Goal: Contribute content: Contribute content

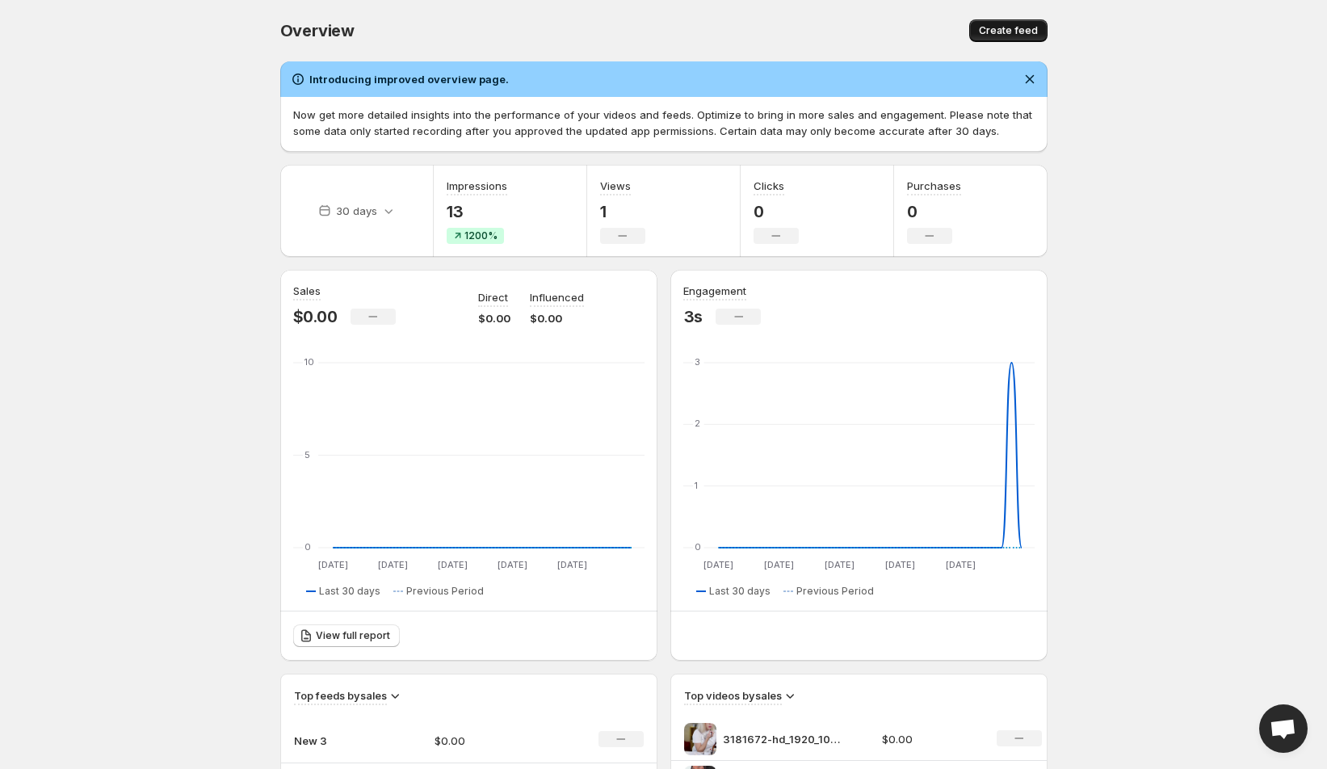
click at [1013, 33] on span "Create feed" at bounding box center [1008, 30] width 59 height 13
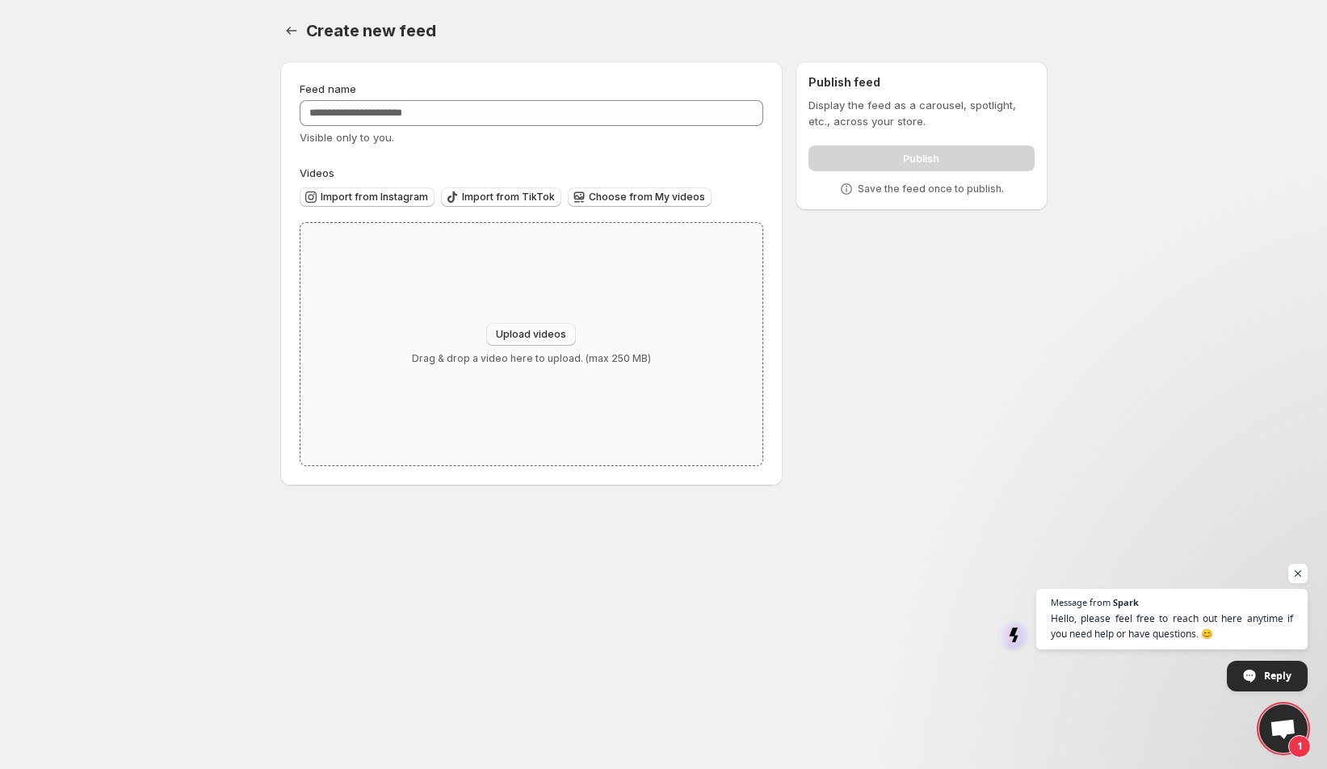
click at [556, 335] on span "Upload videos" at bounding box center [531, 334] width 70 height 13
type input "**********"
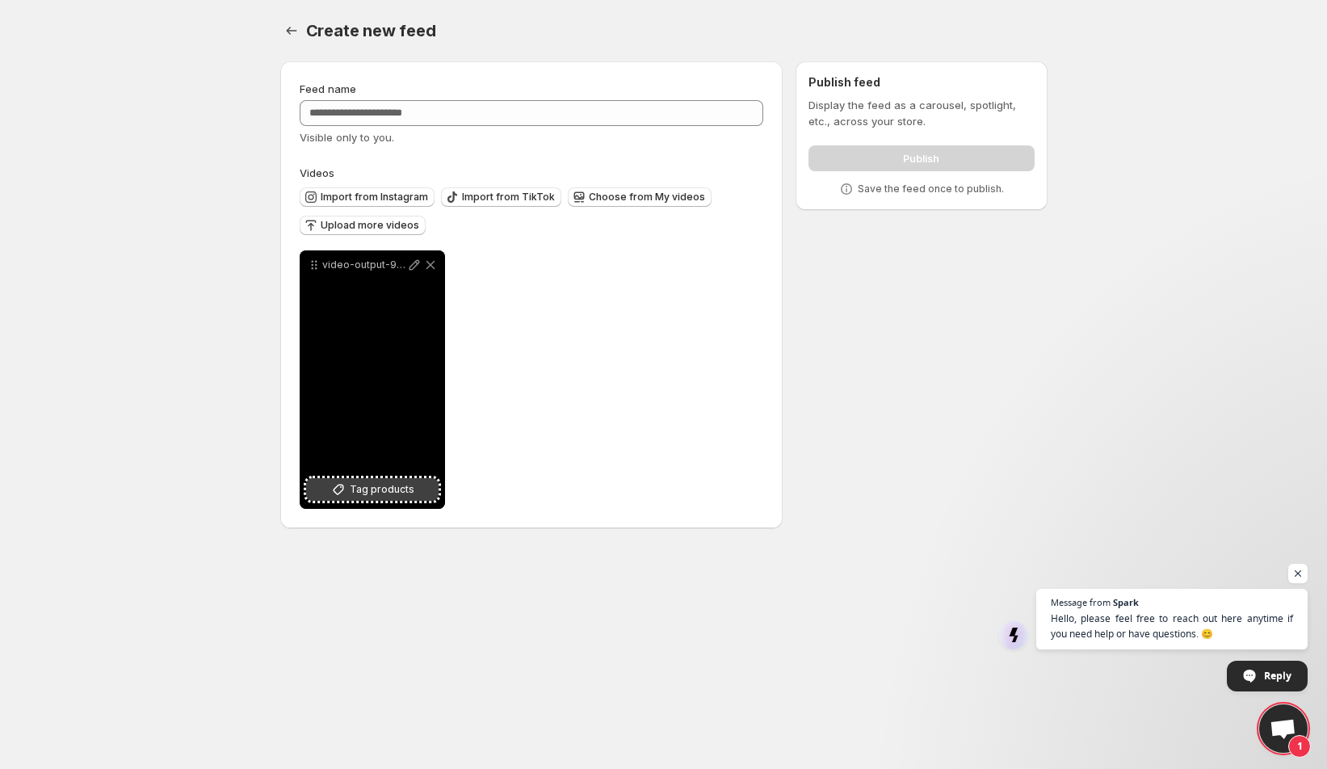
click at [407, 490] on span "Tag products" at bounding box center [382, 489] width 65 height 16
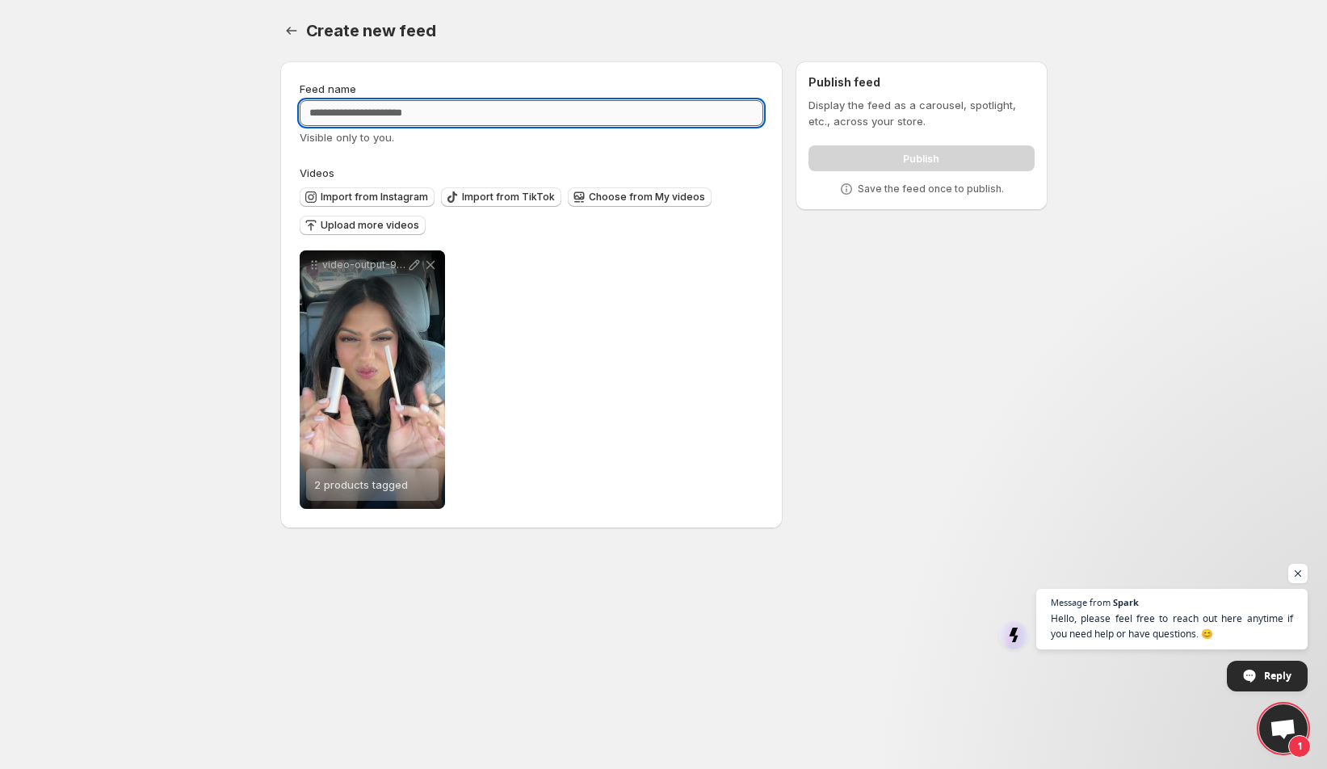
click at [520, 111] on input "Feed name" at bounding box center [532, 113] width 464 height 26
type input "**********"
click at [669, 278] on div "**********" at bounding box center [532, 379] width 464 height 258
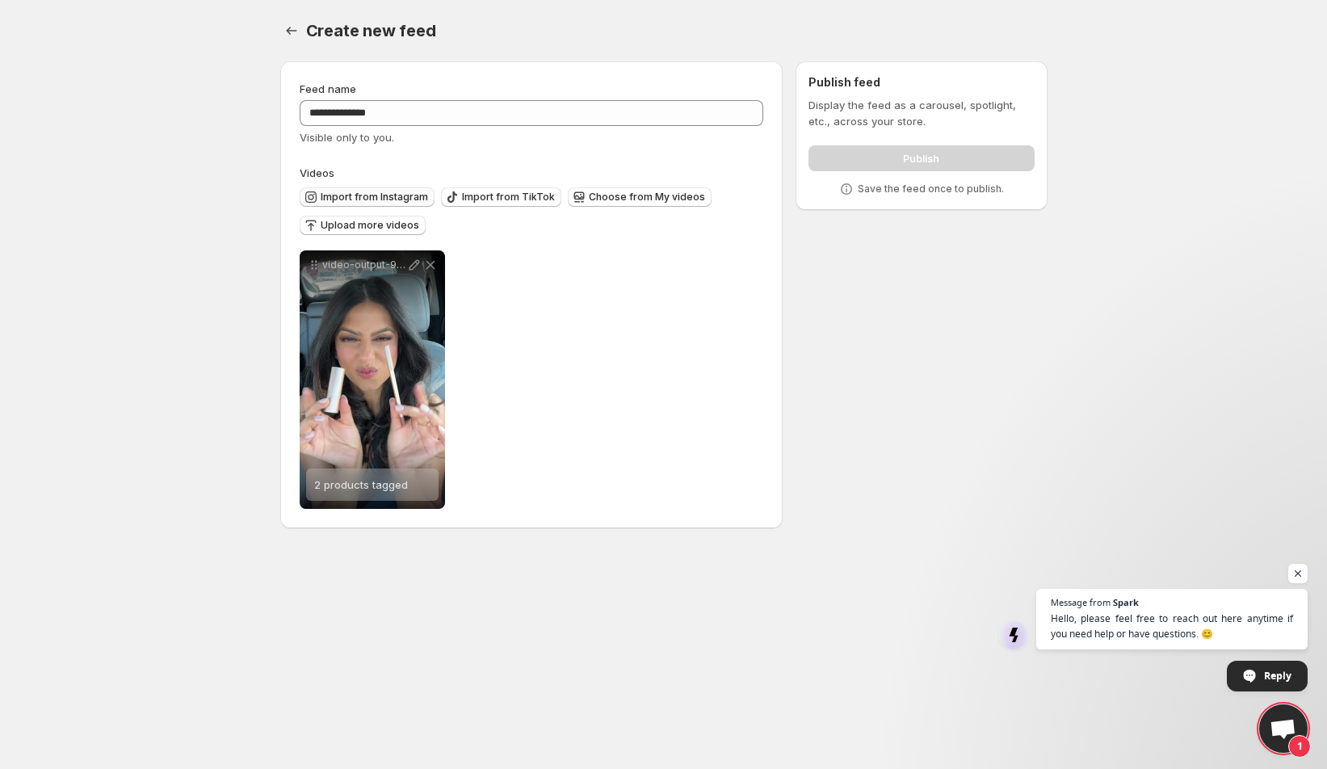
click at [356, 199] on span "Import from Instagram" at bounding box center [374, 197] width 107 height 13
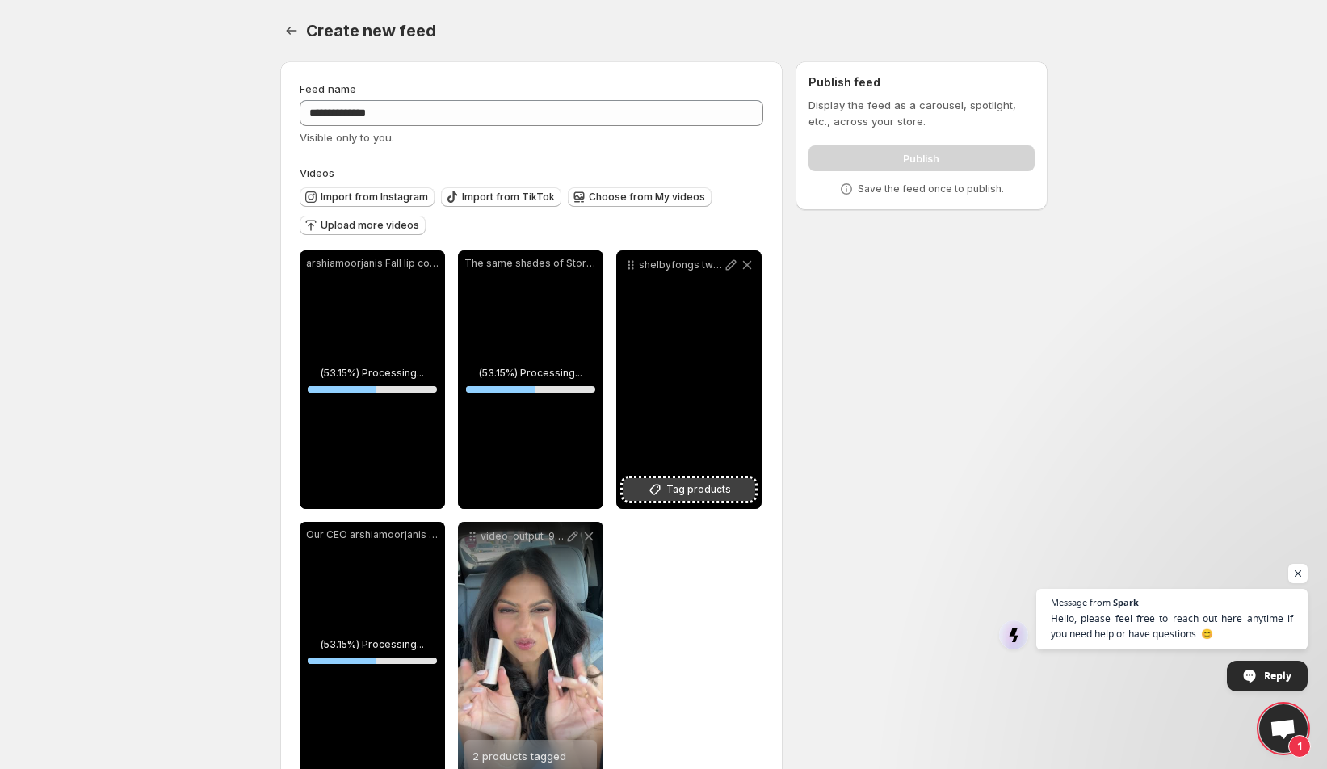
click at [711, 489] on span "Tag products" at bounding box center [698, 489] width 65 height 16
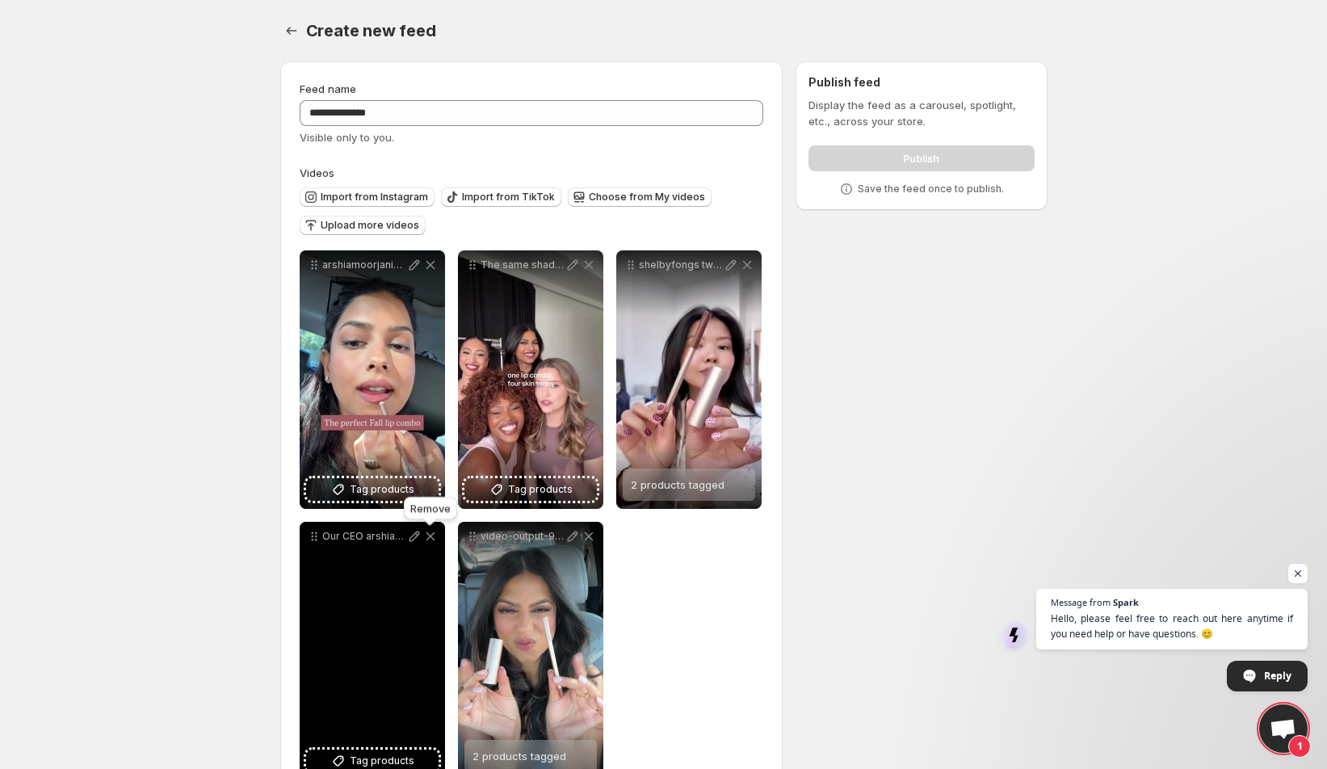
click at [434, 536] on icon at bounding box center [430, 536] width 16 height 16
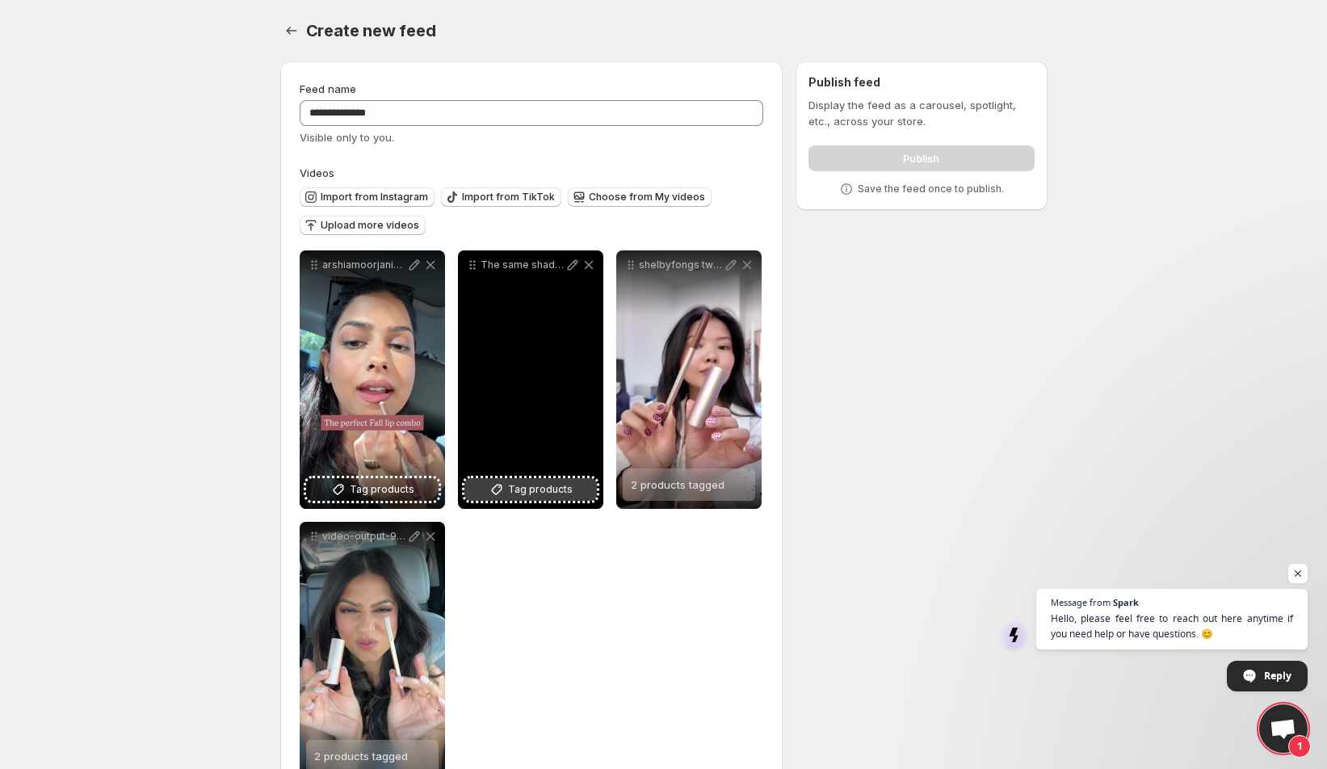
click at [546, 494] on span "Tag products" at bounding box center [540, 489] width 65 height 16
click at [525, 500] on button "Tag products" at bounding box center [530, 489] width 132 height 23
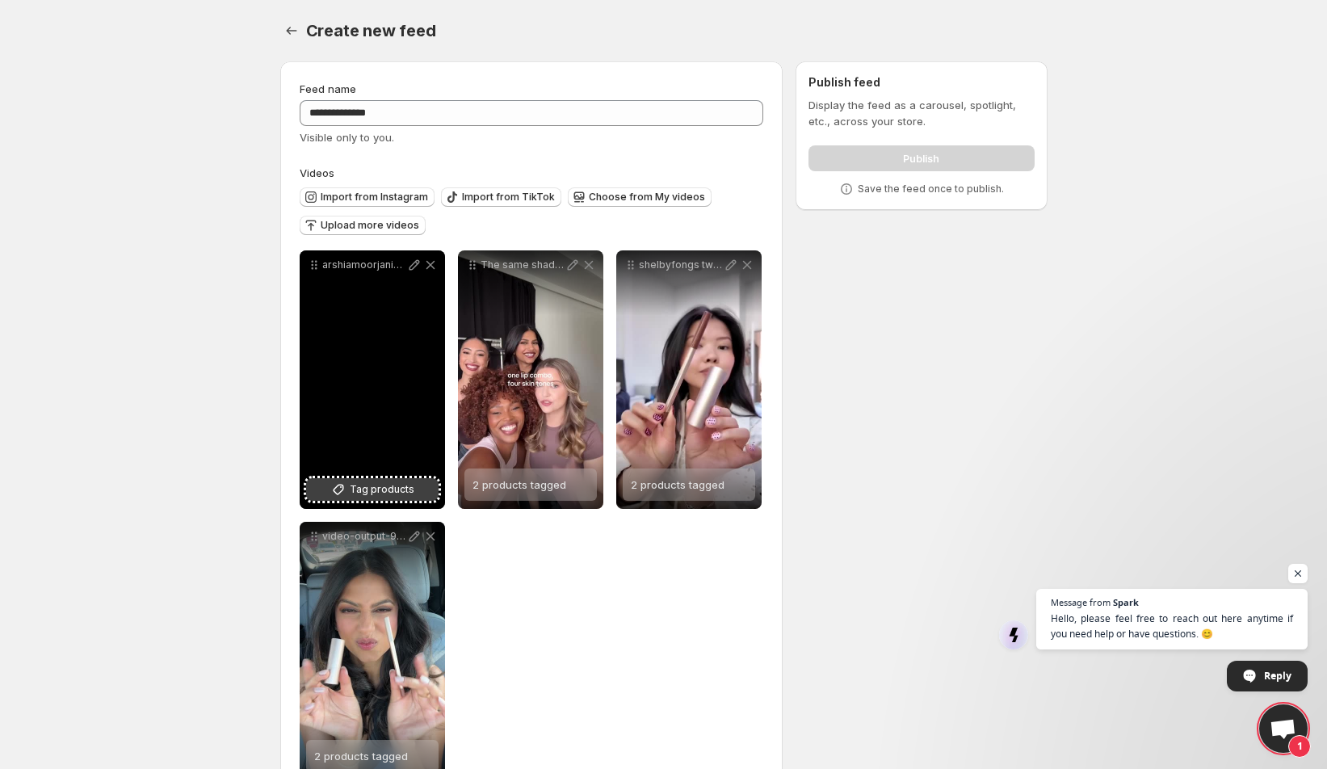
click at [387, 498] on button "Tag products" at bounding box center [372, 489] width 132 height 23
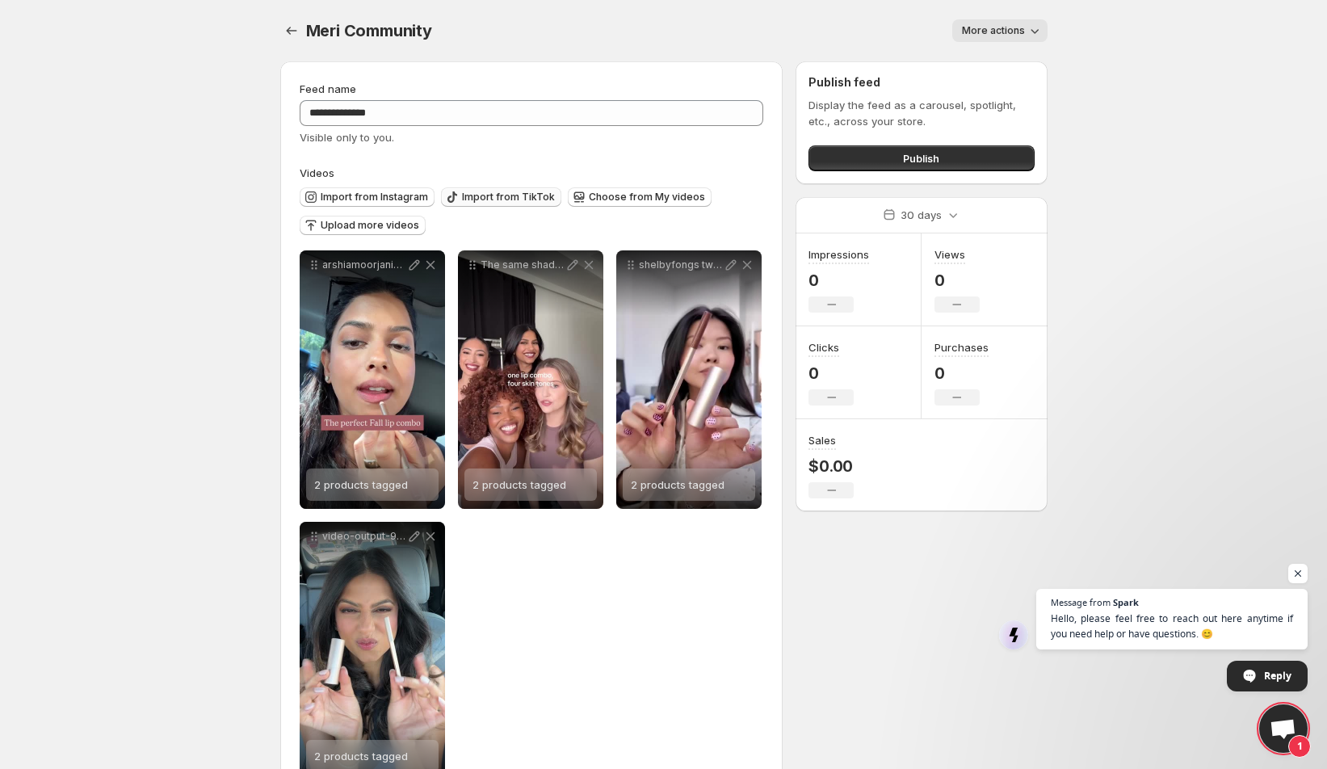
click at [505, 199] on span "Import from TikTok" at bounding box center [508, 197] width 93 height 13
click at [530, 198] on span "Import from TikTok" at bounding box center [508, 197] width 93 height 13
click at [396, 197] on span "Import from Instagram" at bounding box center [374, 197] width 107 height 13
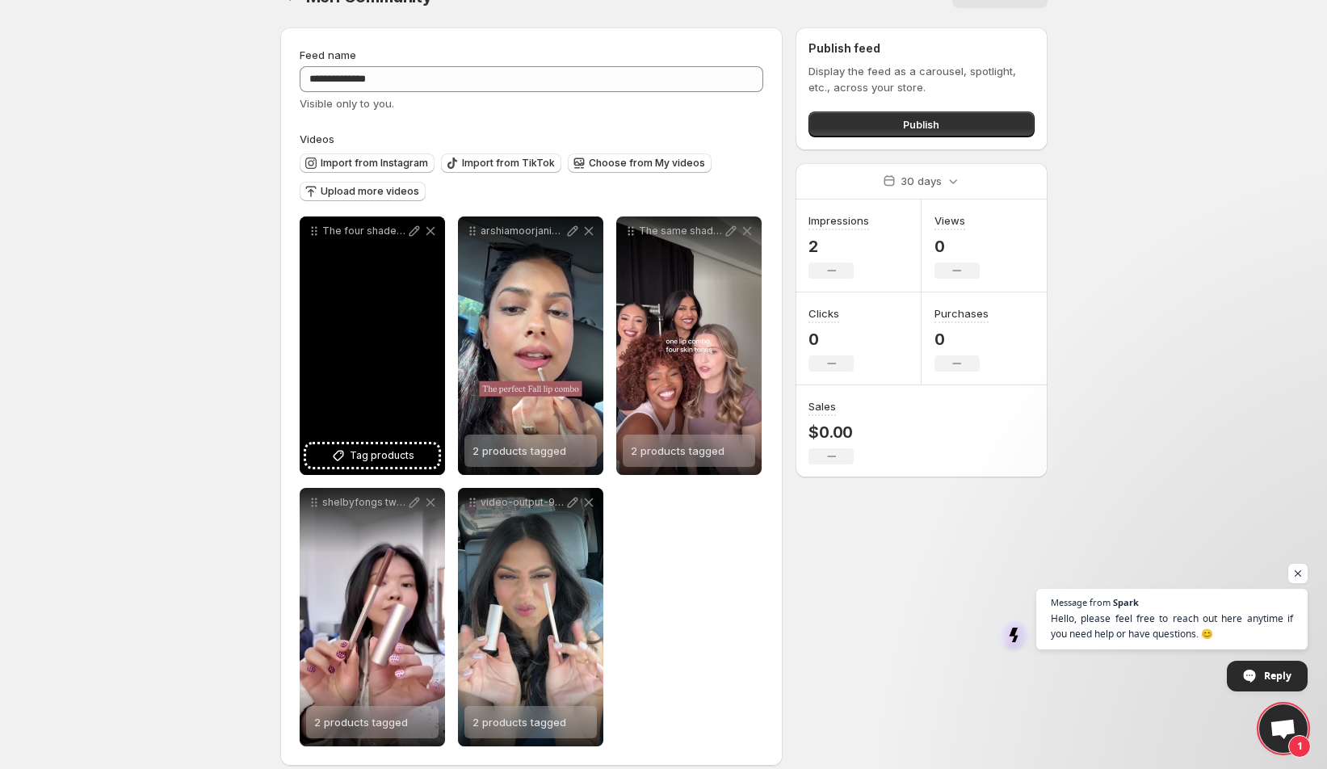
scroll to position [37, 0]
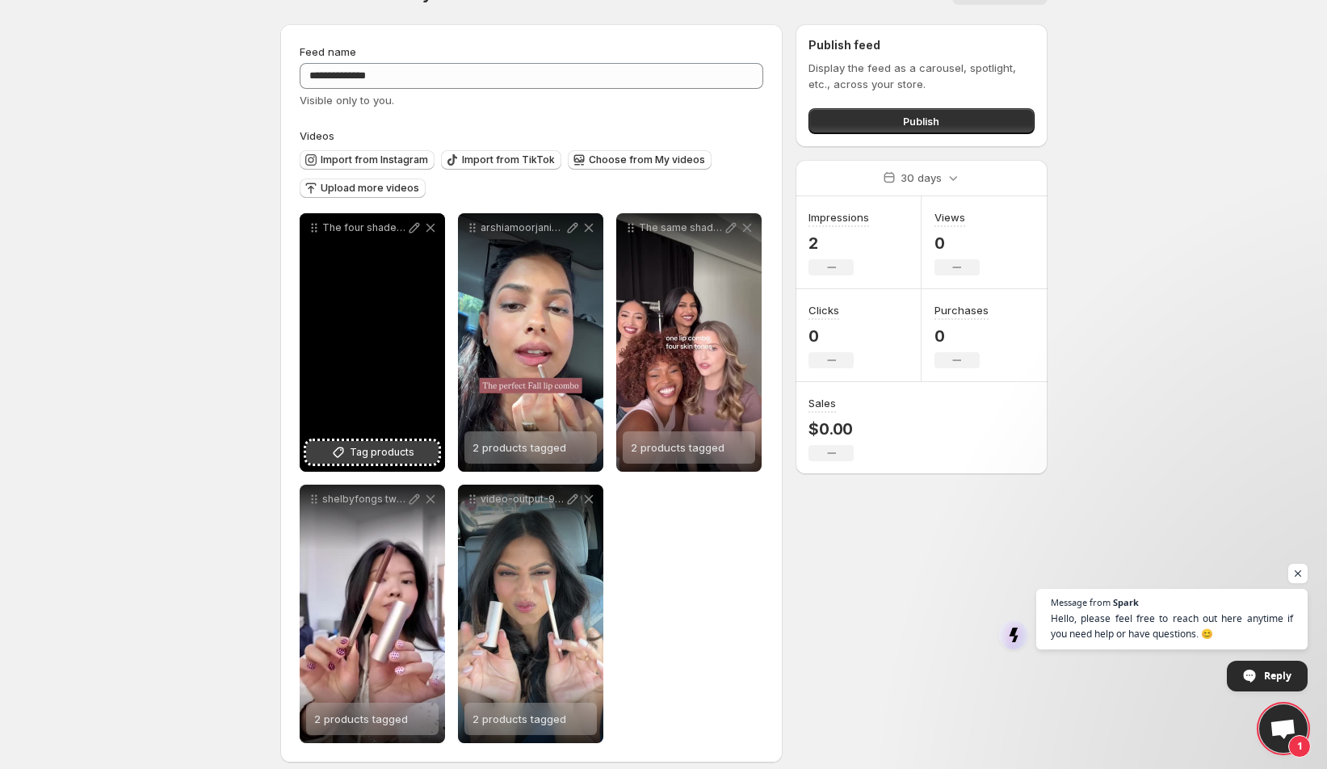
click at [387, 457] on span "Tag products" at bounding box center [382, 452] width 65 height 16
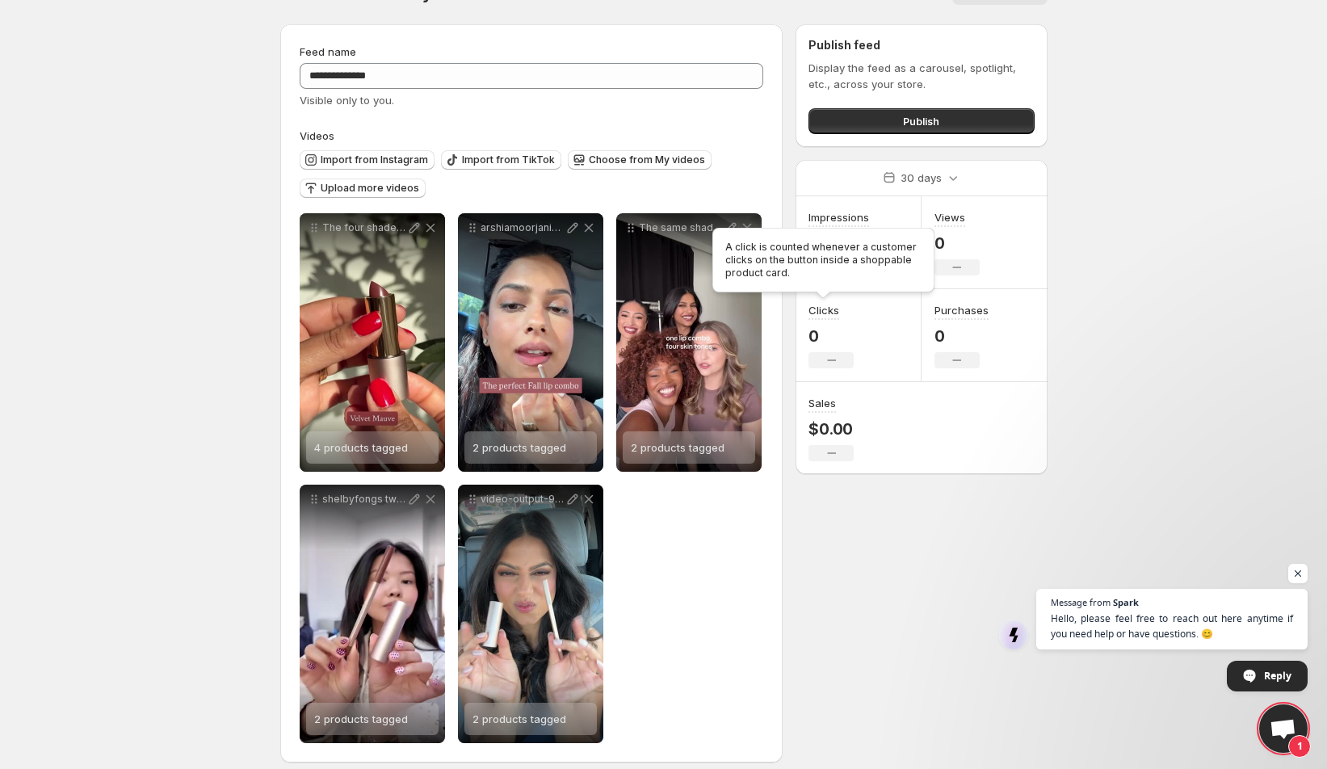
scroll to position [11, 0]
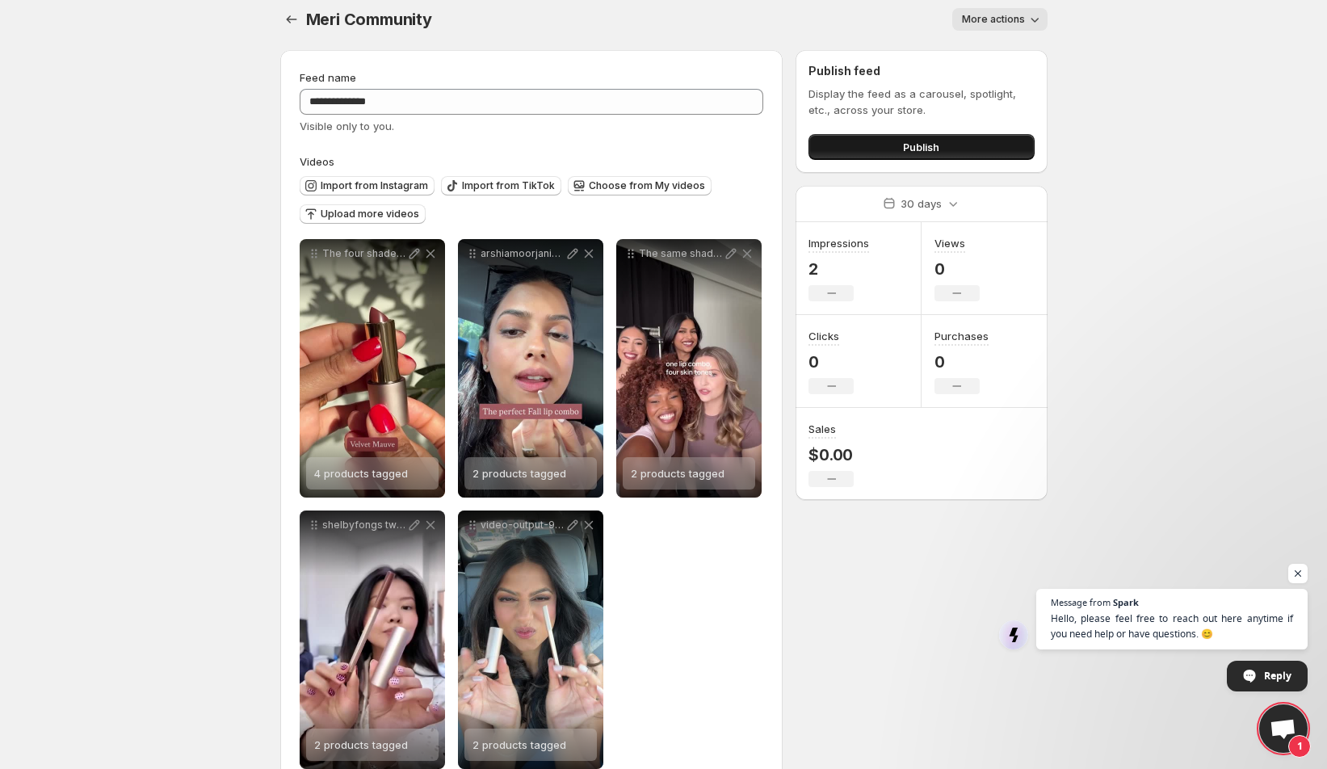
click at [942, 149] on button "Publish" at bounding box center [920, 147] width 225 height 26
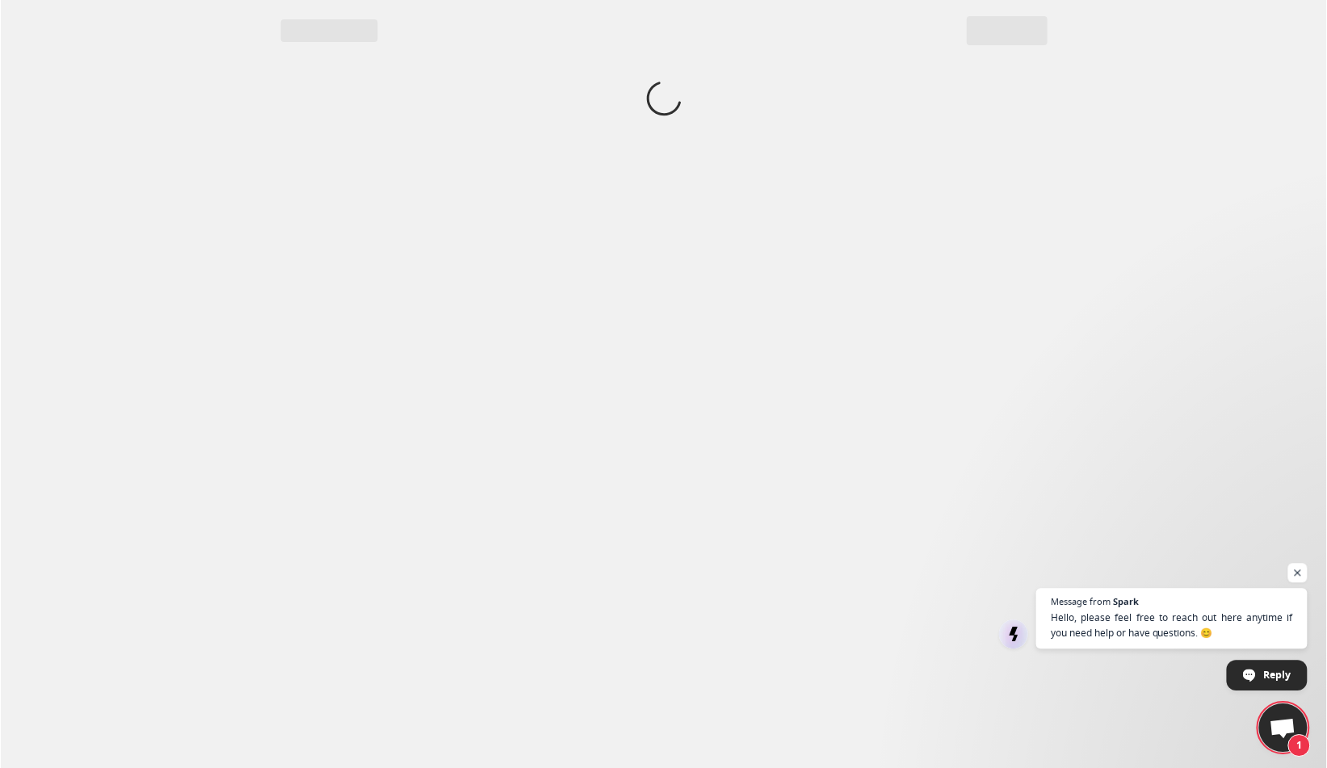
scroll to position [0, 0]
